Goal: Task Accomplishment & Management: Complete application form

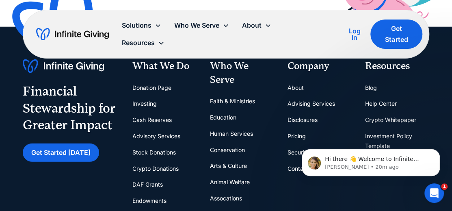
scroll to position [2346, 0]
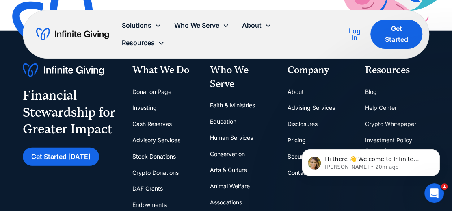
click at [150, 84] on link "Donation Page" at bounding box center [151, 92] width 39 height 16
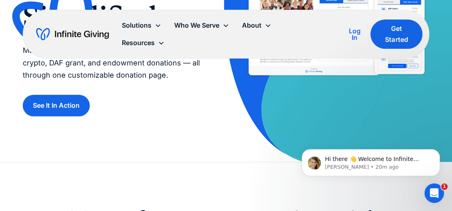
scroll to position [152, 0]
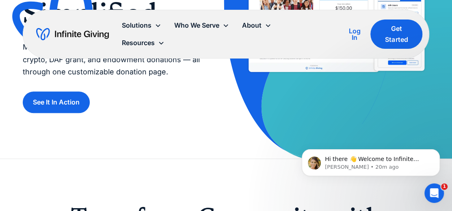
drag, startPoint x: 454, startPoint y: 19, endPoint x: 452, endPoint y: 31, distance: 12.8
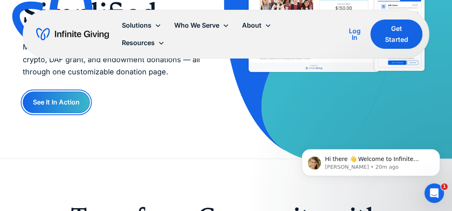
click at [61, 93] on link "See It In Action" at bounding box center [56, 102] width 67 height 22
